Goal: Answer question/provide support

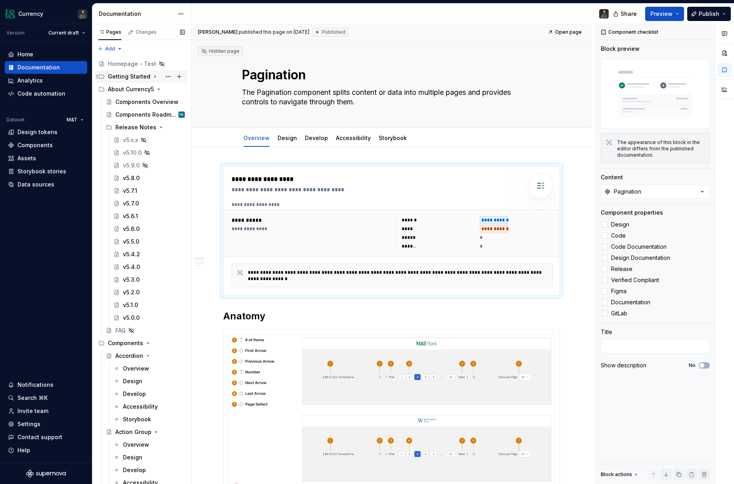
click at [153, 77] on icon "Page tree" at bounding box center [155, 76] width 6 height 6
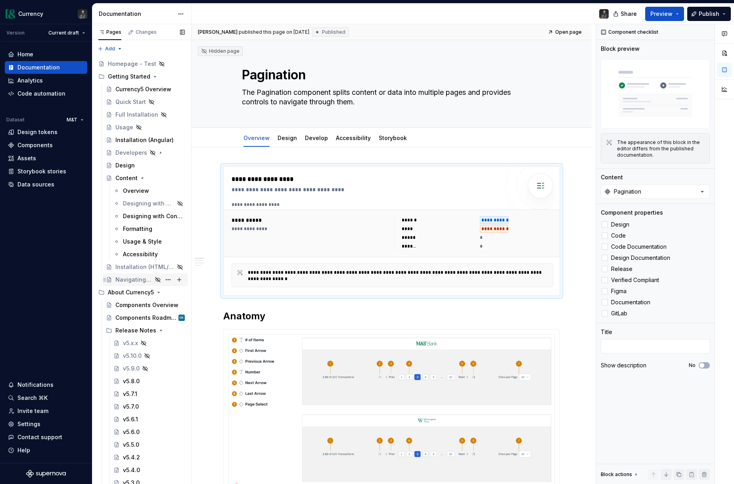
click at [133, 281] on div "Navigating Currency" at bounding box center [133, 280] width 37 height 8
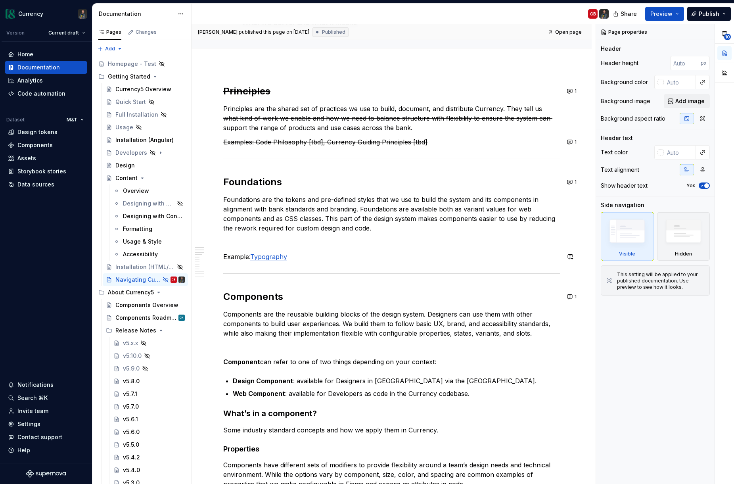
scroll to position [96, 0]
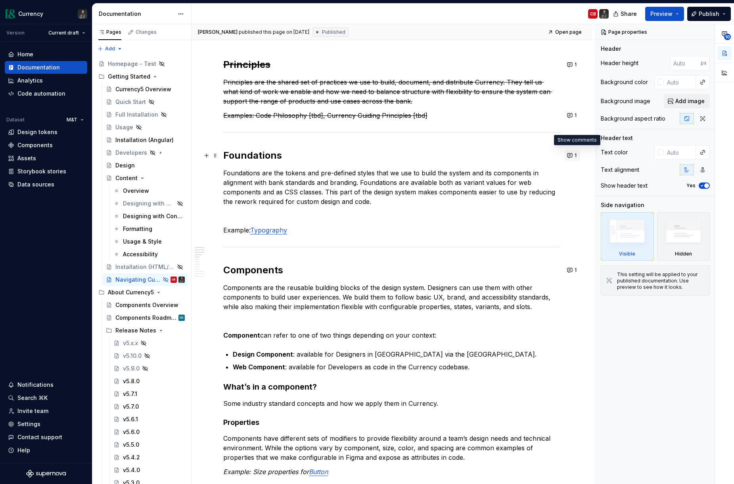
type textarea "*"
click at [577, 154] on button "1" at bounding box center [572, 155] width 15 height 11
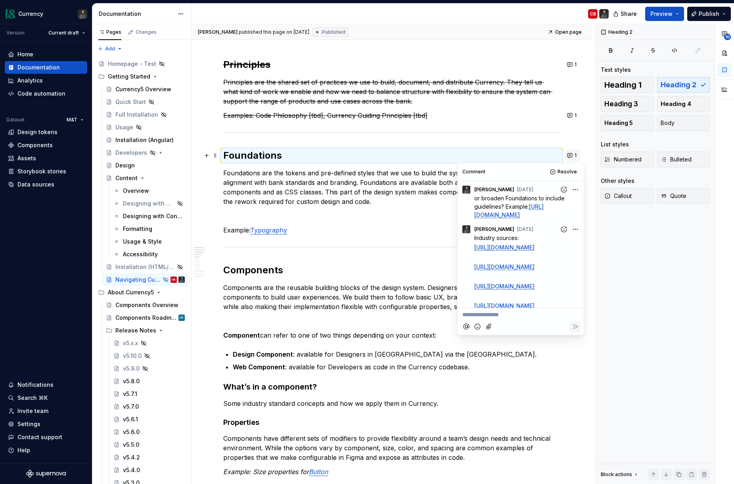
scroll to position [210, 0]
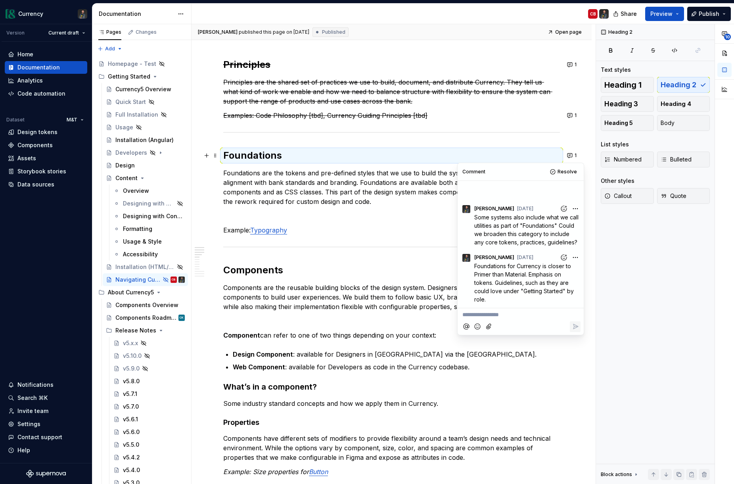
click at [479, 316] on p "**********" at bounding box center [521, 315] width 117 height 8
click at [577, 340] on icon "Reply" at bounding box center [576, 343] width 8 height 8
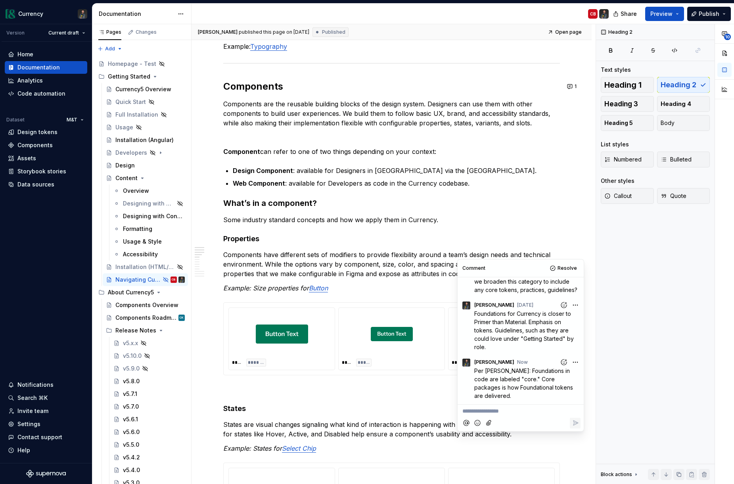
scroll to position [0, 0]
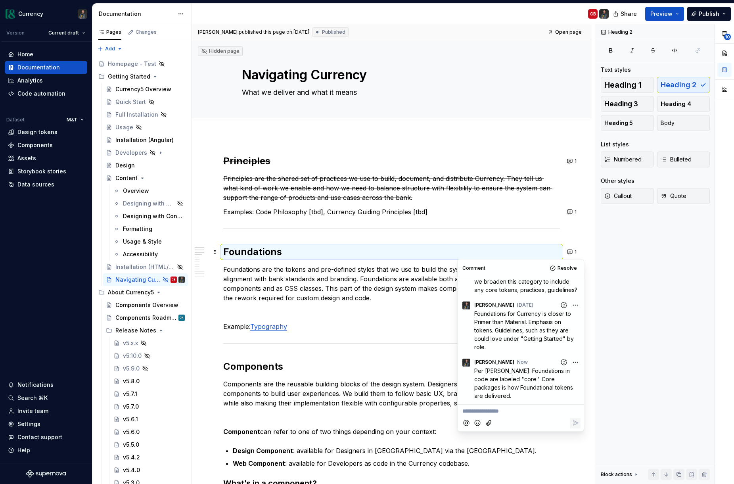
click at [397, 308] on p at bounding box center [391, 313] width 337 height 10
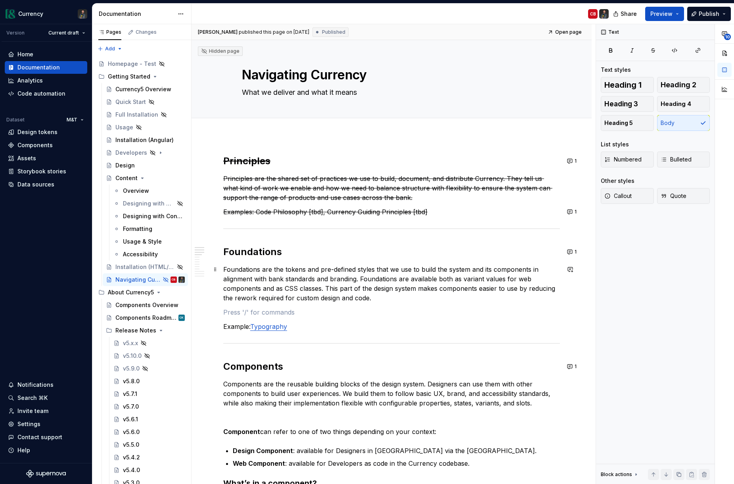
click at [346, 297] on p "Foundations are the tokens and pre-defined styles that we use to build the syst…" at bounding box center [391, 284] width 337 height 38
type textarea "*"
click at [359, 290] on p "Foundations are the tokens and pre-defined styles that we use to build the syst…" at bounding box center [391, 284] width 337 height 38
click at [375, 295] on p "Foundations are the tokens and pre-defined styles that we use to build the syst…" at bounding box center [391, 284] width 337 height 38
click at [359, 279] on p "Foundations are the tokens and pre-defined styles that we use to build the syst…" at bounding box center [391, 284] width 337 height 38
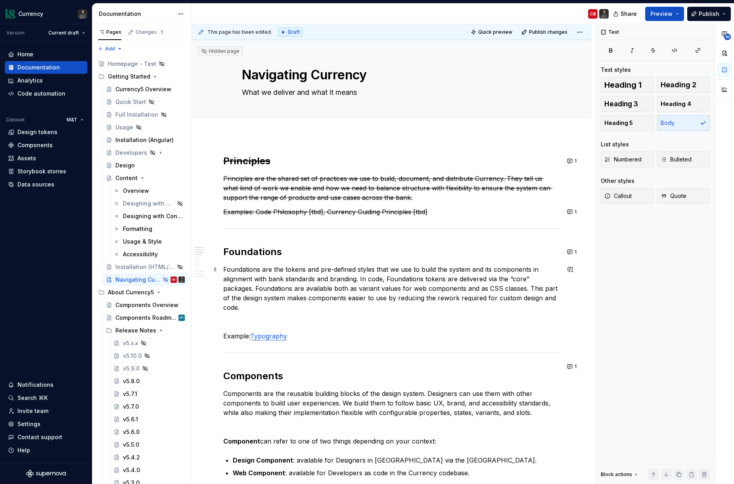
click at [506, 279] on p "Foundations are the tokens and pre-defined styles that we use to build the syst…" at bounding box center [391, 289] width 337 height 48
click at [296, 304] on p "Foundations are the tokens and pre-defined styles that we use to build the syst…" at bounding box center [391, 289] width 337 height 48
click at [143, 317] on div "Components Roadmap" at bounding box center [138, 318] width 46 height 8
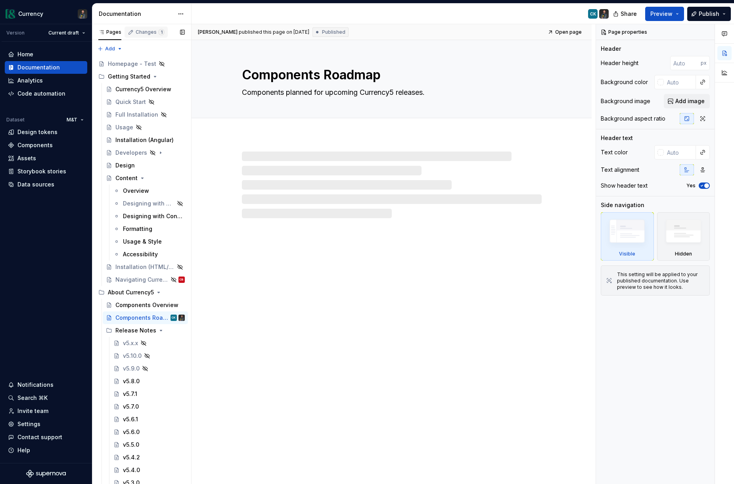
click at [149, 31] on div "Changes 1" at bounding box center [150, 32] width 29 height 6
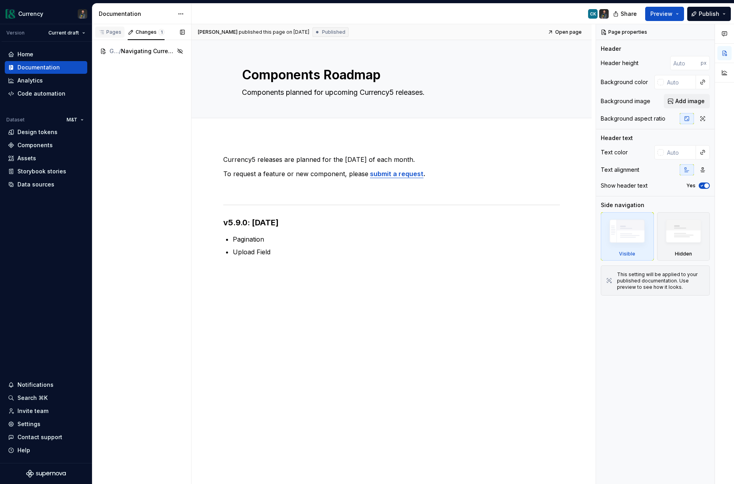
click at [112, 29] on div "Pages" at bounding box center [109, 32] width 23 height 6
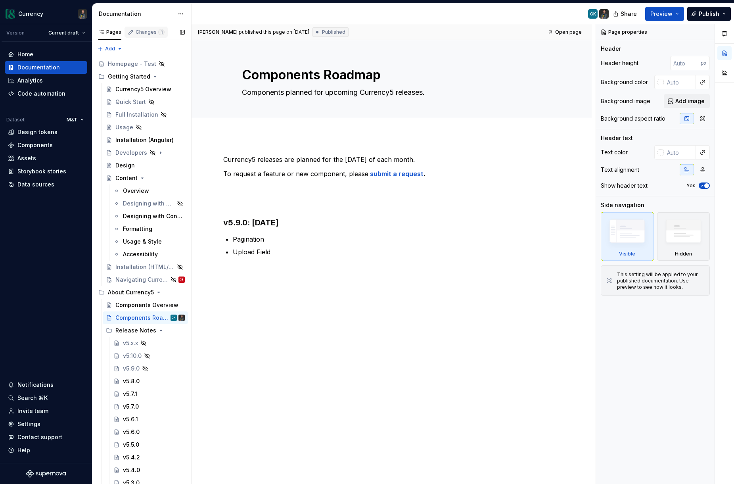
click at [146, 33] on div "Changes 1" at bounding box center [150, 32] width 29 height 6
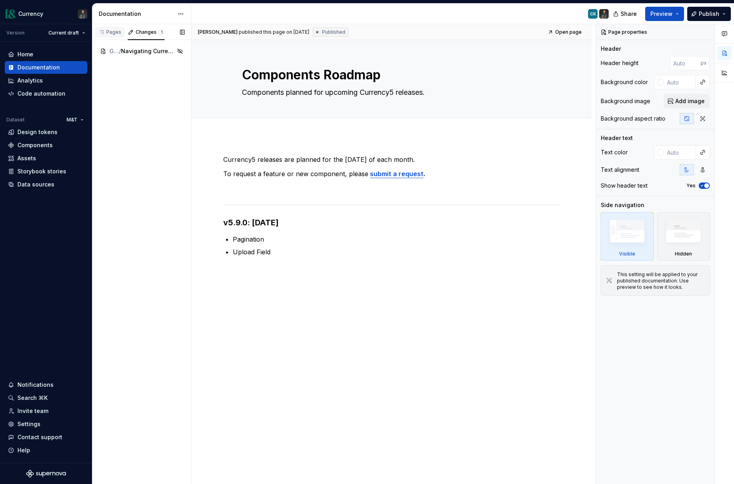
click at [110, 25] on button "Pages" at bounding box center [109, 32] width 29 height 16
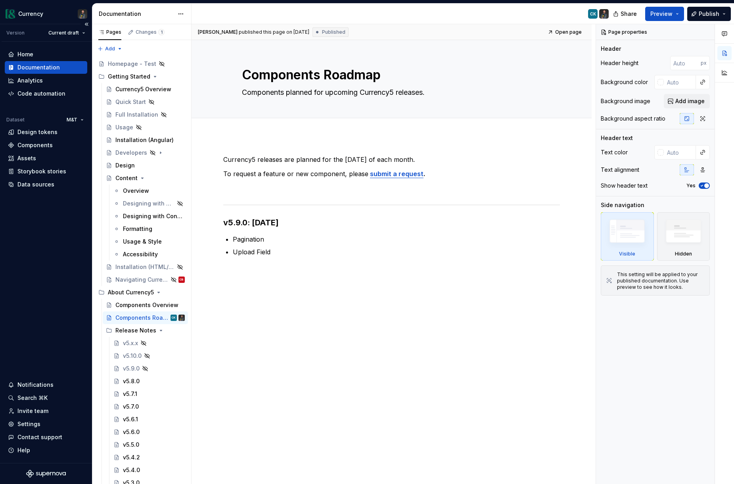
type textarea "*"
